Goal: Transaction & Acquisition: Subscribe to service/newsletter

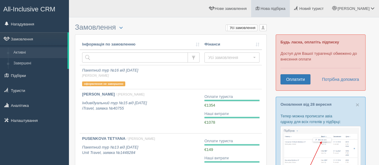
click at [286, 7] on span "Нова підбірка" at bounding box center [273, 8] width 25 height 4
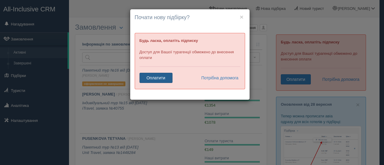
click at [157, 78] on link "Оплатити" at bounding box center [155, 78] width 33 height 10
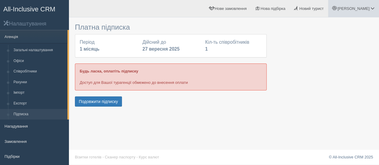
click at [370, 13] on link "[PERSON_NAME]" at bounding box center [353, 8] width 51 height 17
click at [323, 29] on link "Мій профіль" at bounding box center [345, 26] width 65 height 13
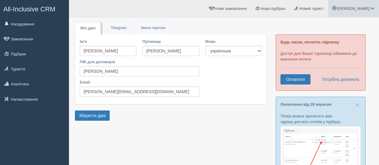
click at [372, 11] on link "[PERSON_NAME]" at bounding box center [353, 8] width 51 height 17
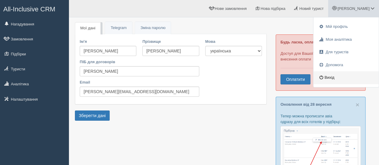
click at [328, 76] on link "Вихід" at bounding box center [345, 77] width 65 height 13
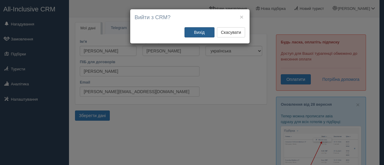
click at [204, 33] on button "Вихід" at bounding box center [199, 32] width 30 height 10
